Goal: Find specific page/section: Locate a particular part of the current website

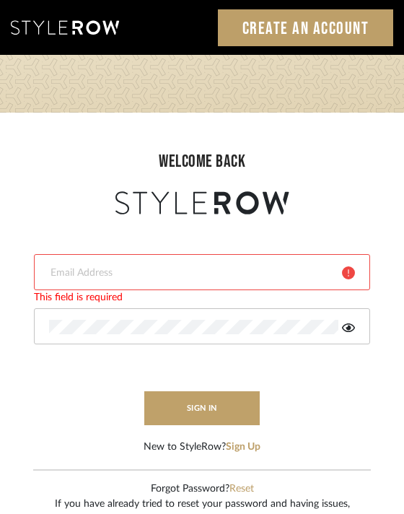
type input "divya.aok@gmail.com"
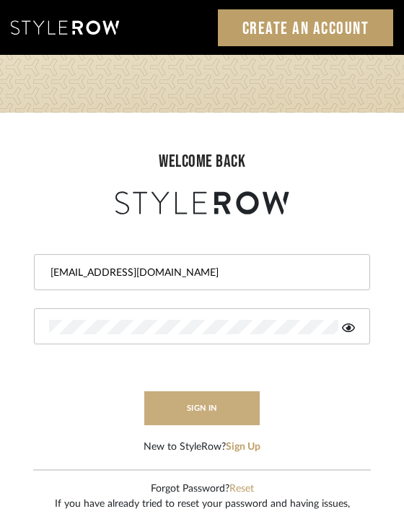
click at [203, 406] on button "sign in" at bounding box center [201, 408] width 115 height 34
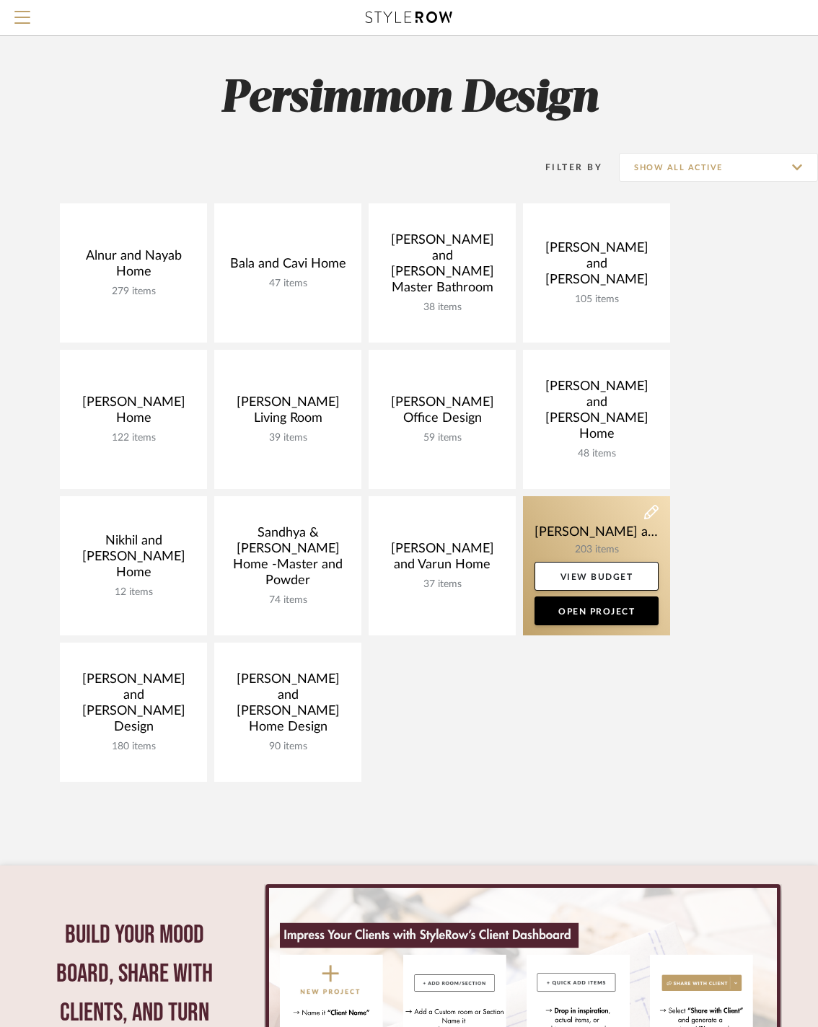
click at [573, 535] on link at bounding box center [596, 565] width 147 height 139
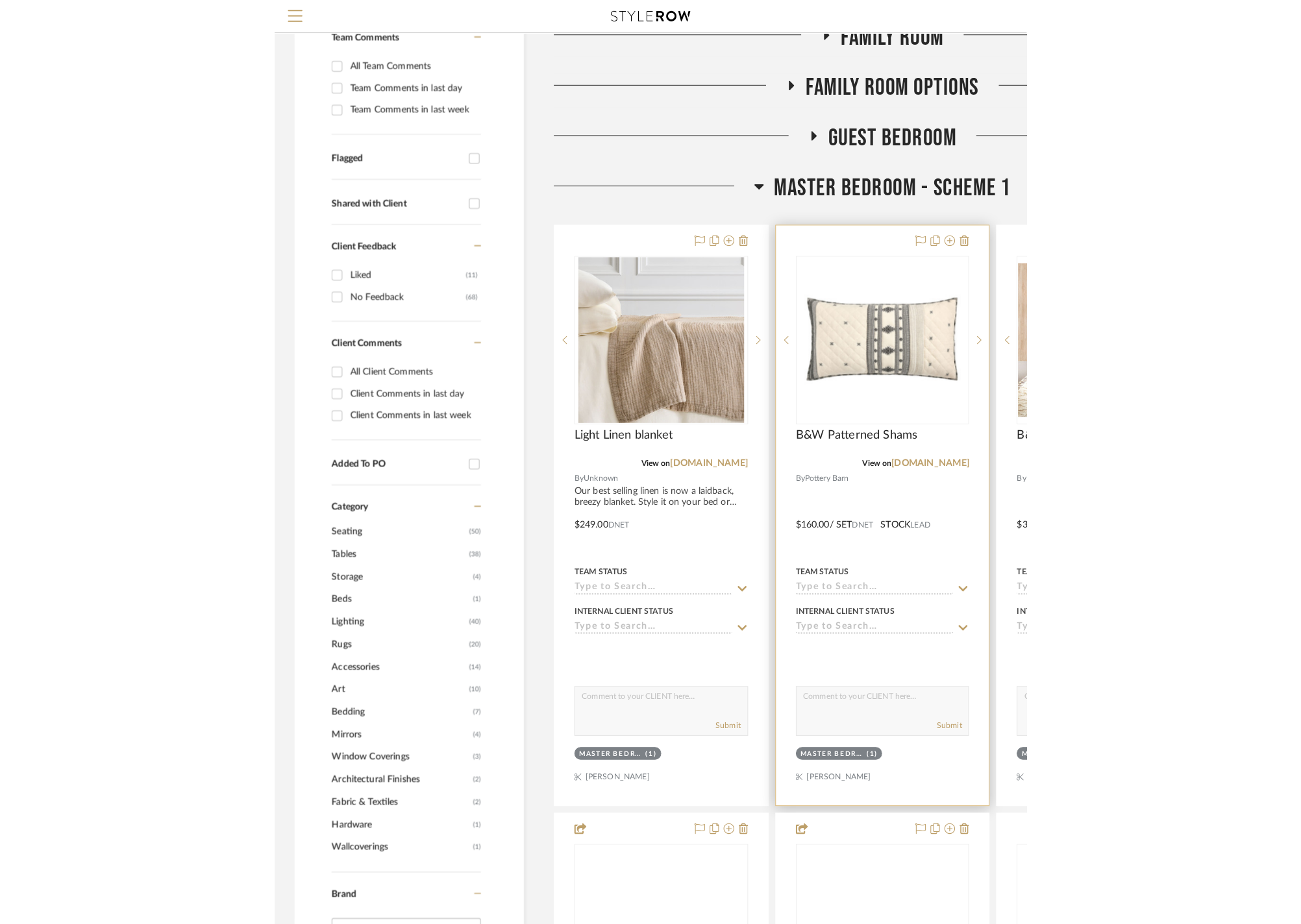
scroll to position [305, 0]
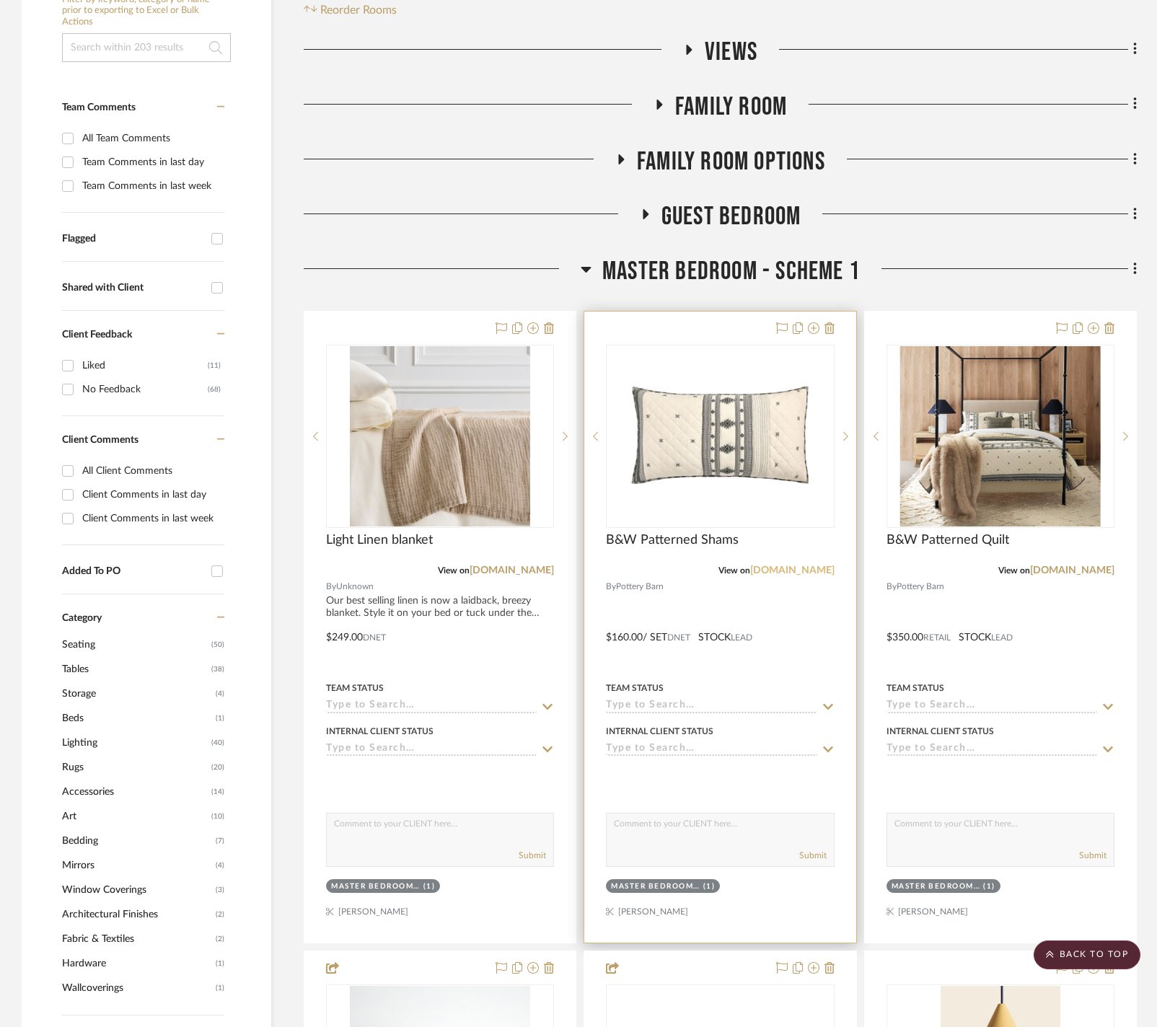
click at [797, 571] on link "[DOMAIN_NAME]" at bounding box center [792, 571] width 84 height 10
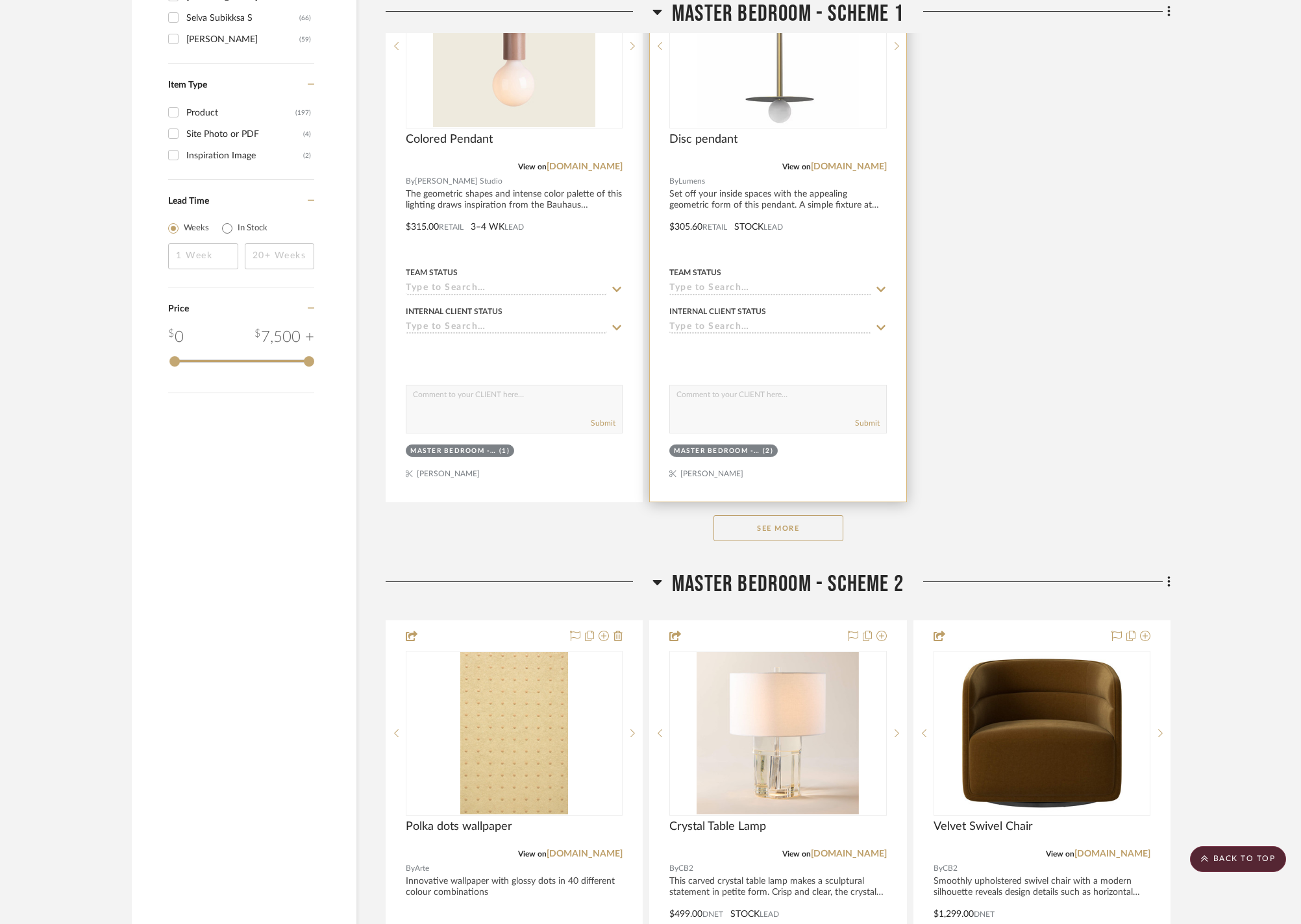
scroll to position [2124, 0]
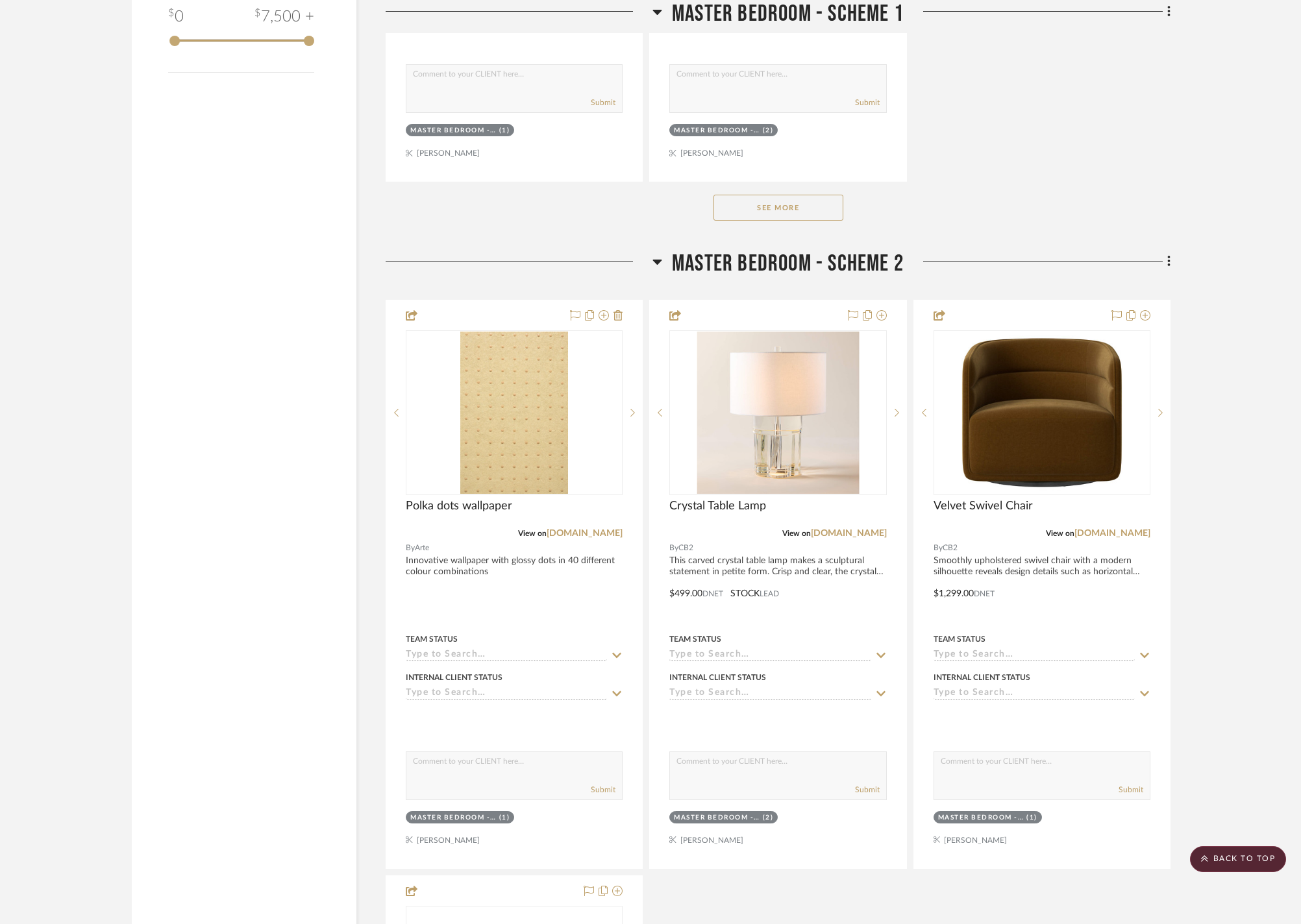
click at [745, 220] on button "See More" at bounding box center [778, 207] width 130 height 26
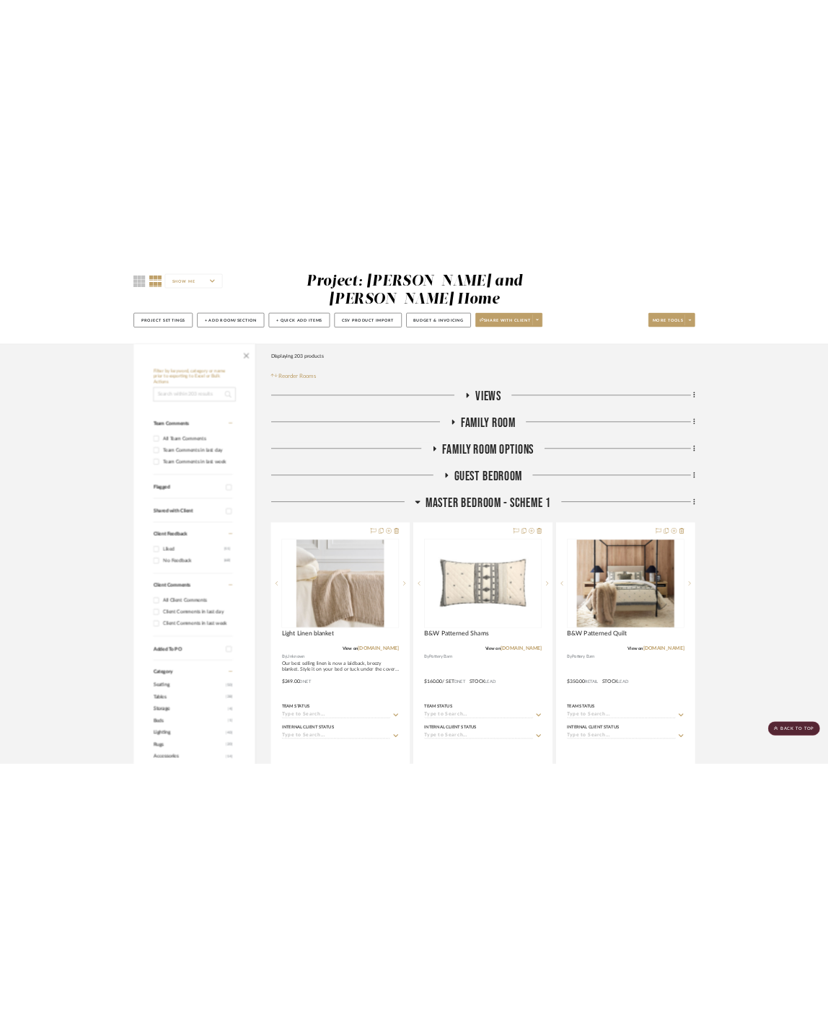
scroll to position [0, 0]
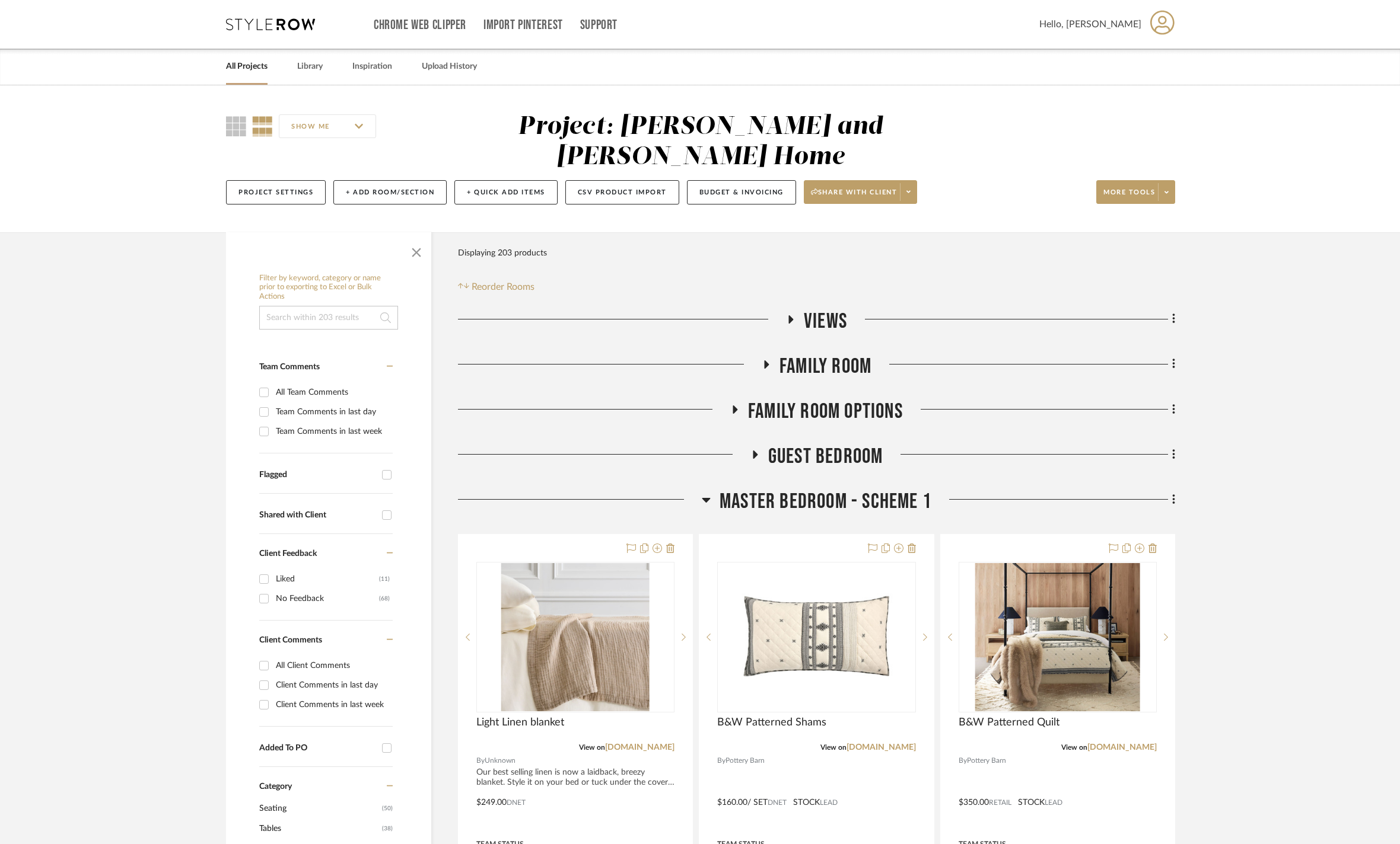
click at [681, 319] on fa-icon at bounding box center [790, 323] width 9 height 17
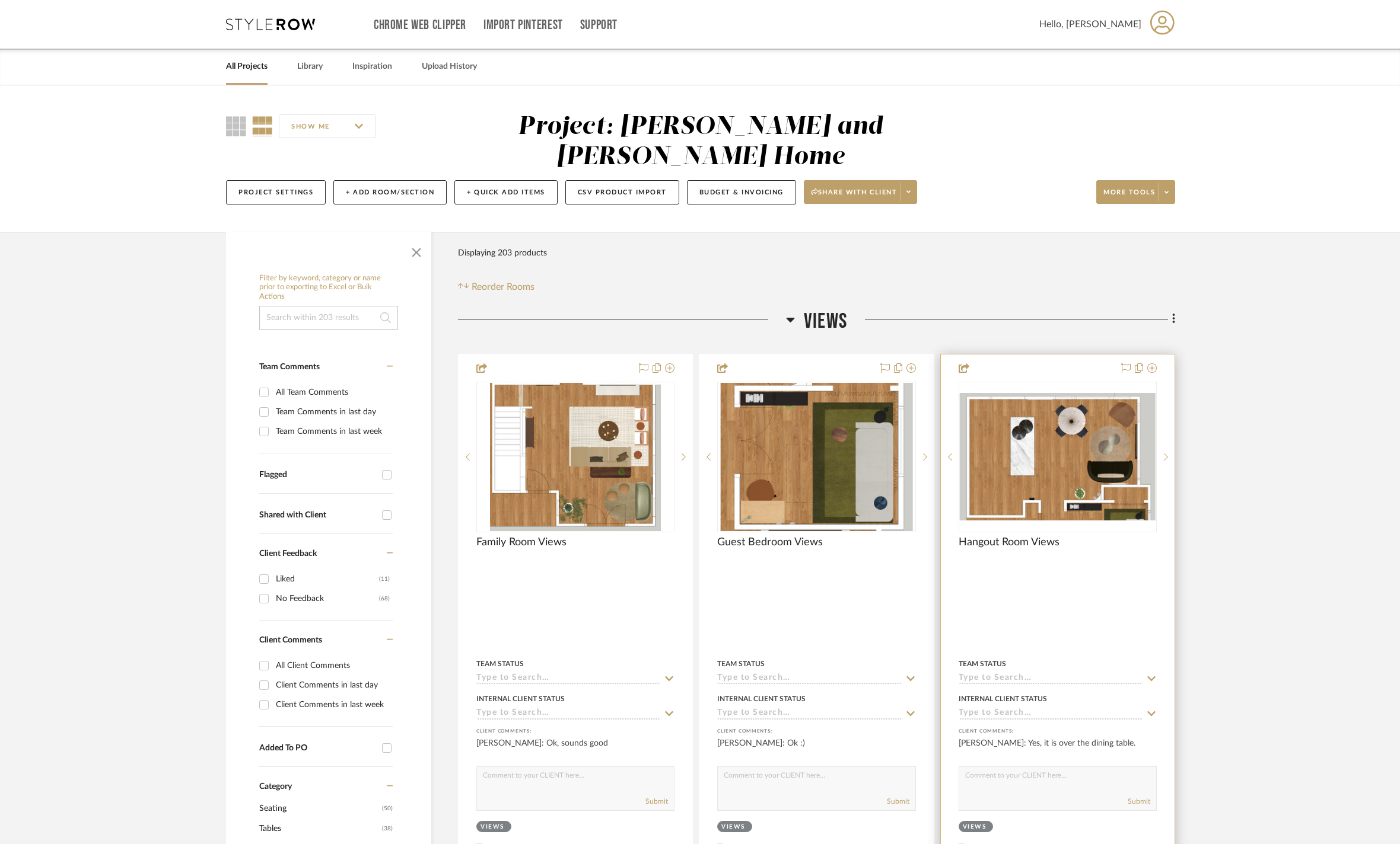
click at [0, 0] on img at bounding box center [0, 0] width 0 height 0
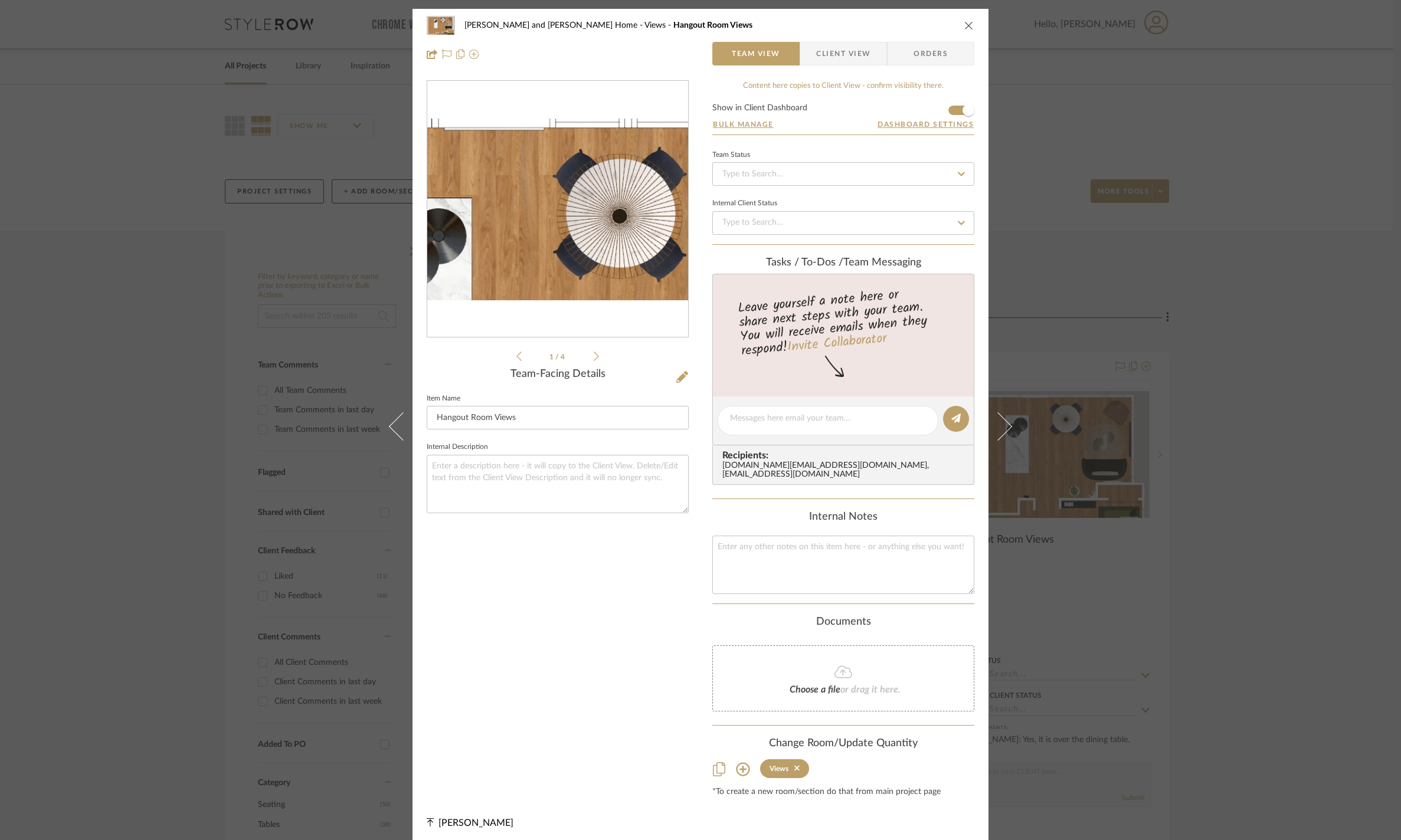
click at [551, 162] on img "0" at bounding box center [557, 209] width 261 height 170
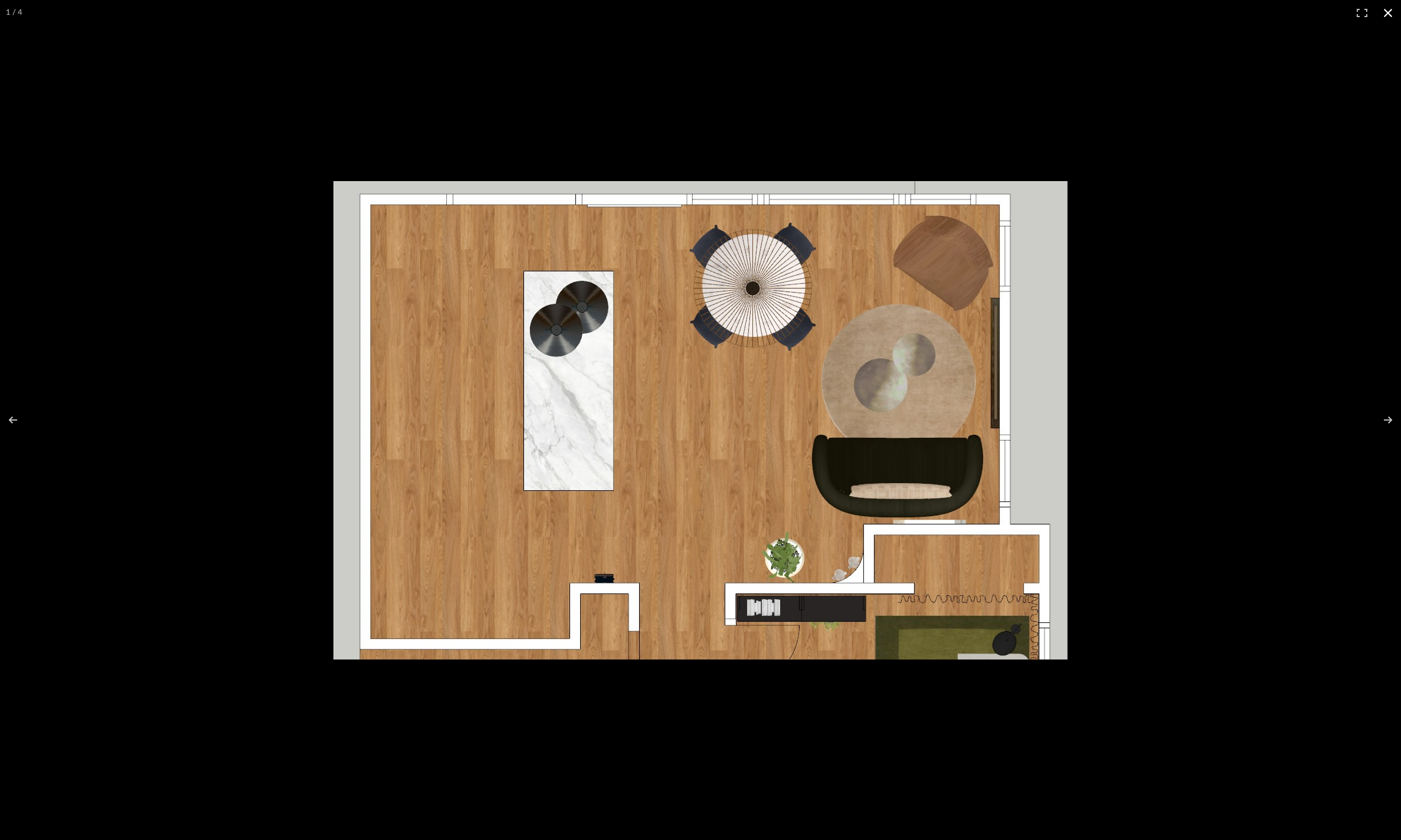
click at [677, 213] on div at bounding box center [700, 420] width 1401 height 840
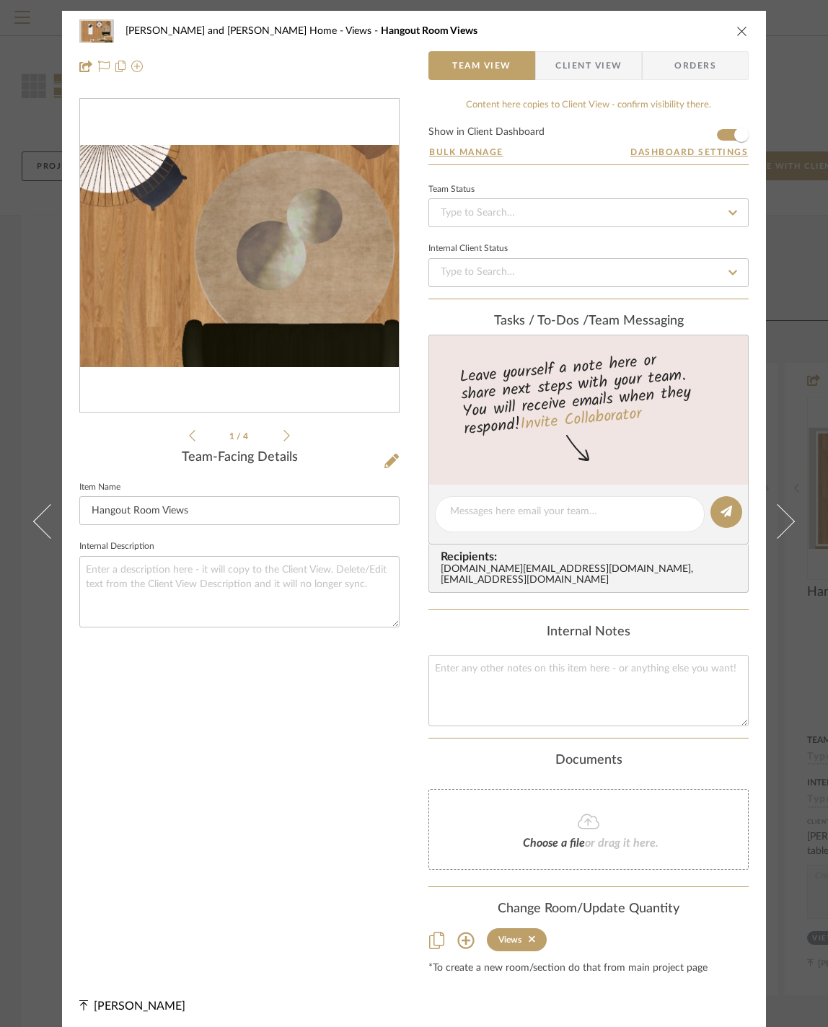
click at [302, 242] on img "0" at bounding box center [239, 256] width 319 height 208
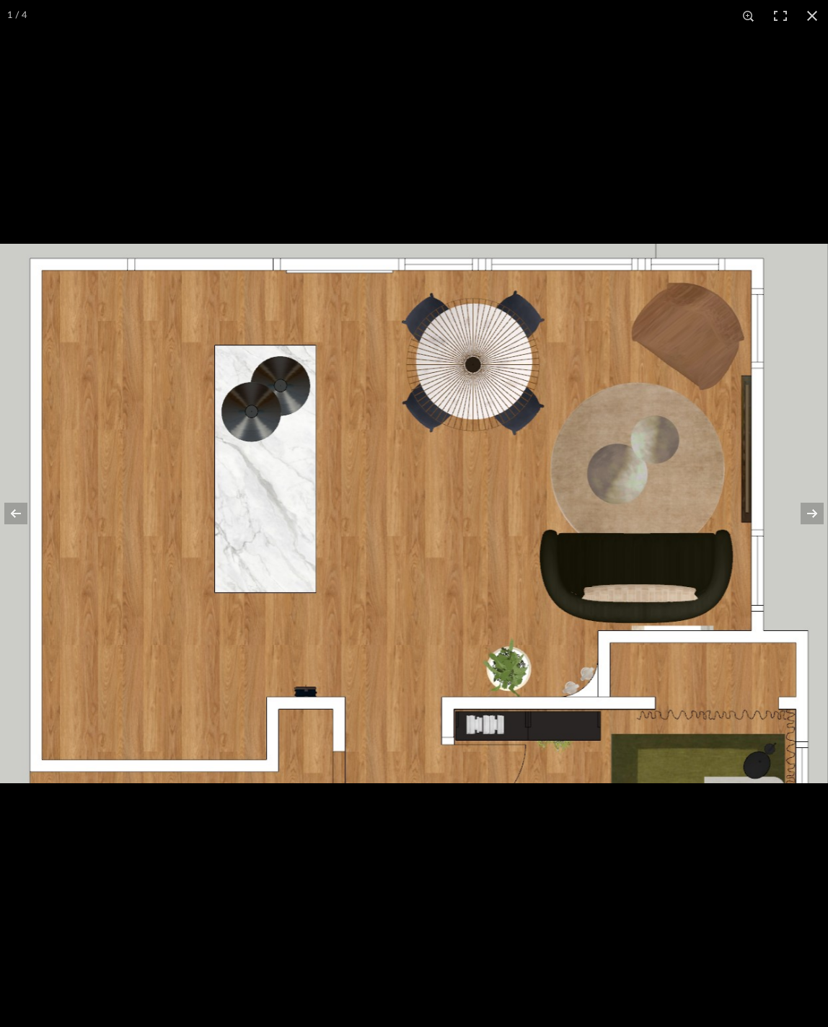
click at [648, 494] on img at bounding box center [414, 514] width 828 height 540
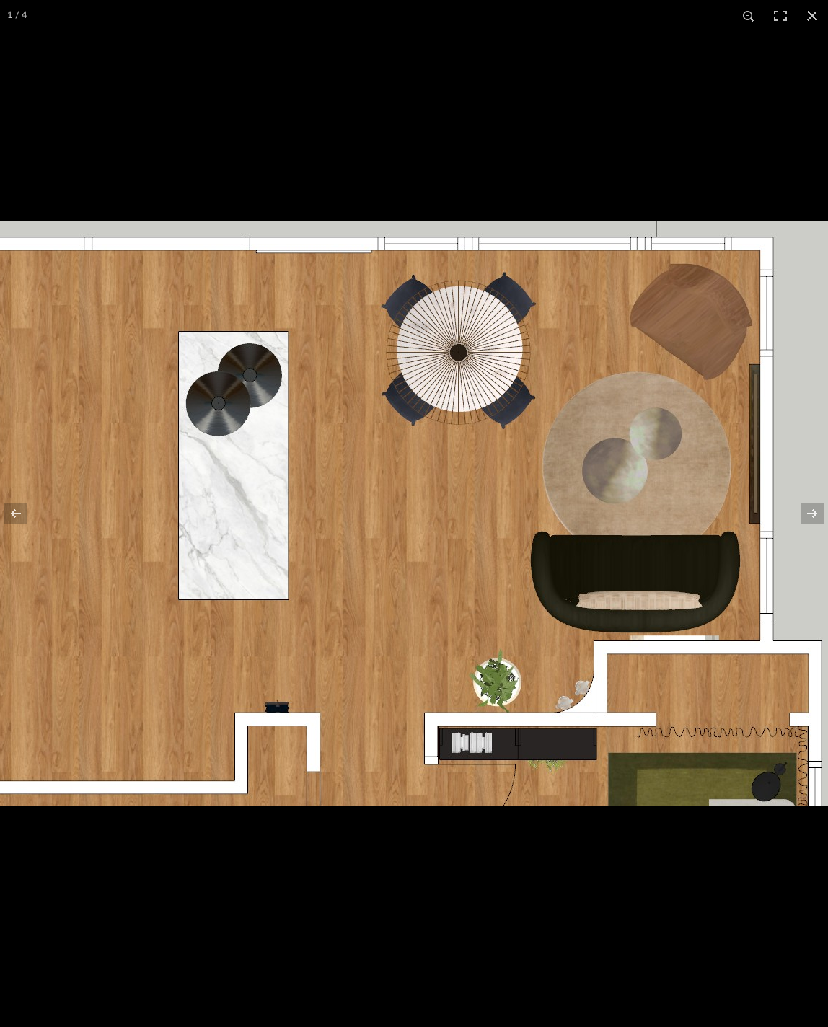
click at [365, 694] on img at bounding box center [395, 514] width 898 height 585
